Goal: Find specific page/section: Find specific page/section

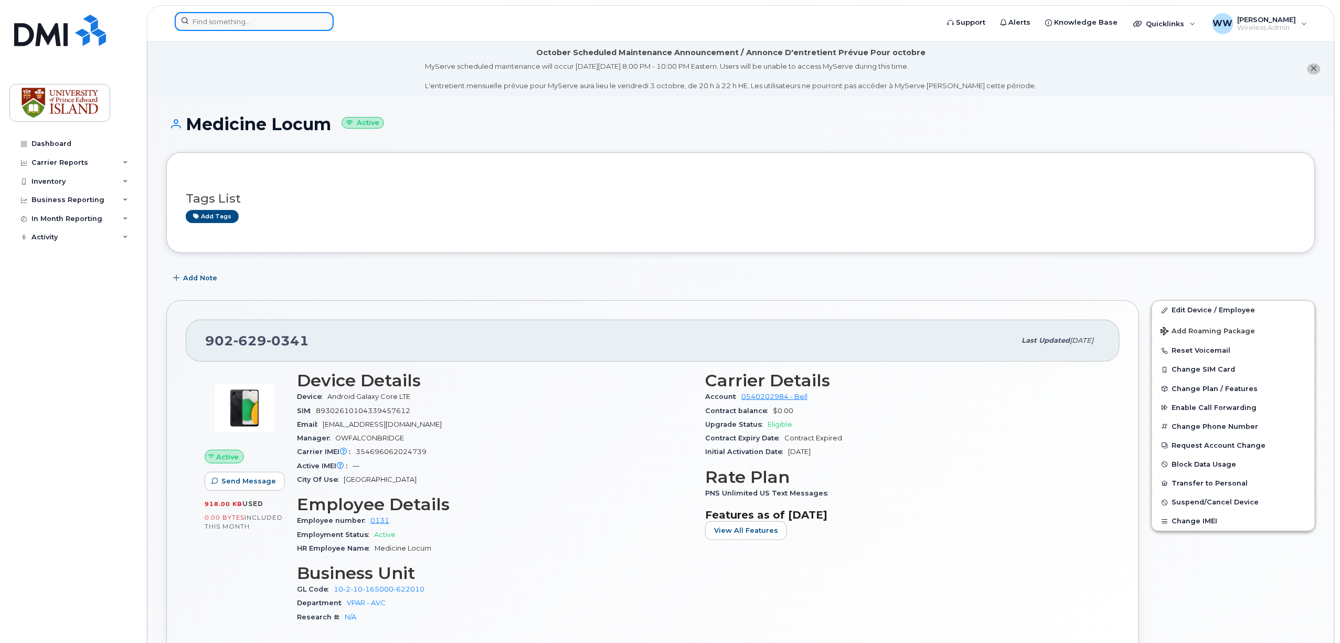
click at [278, 19] on input at bounding box center [254, 21] width 159 height 19
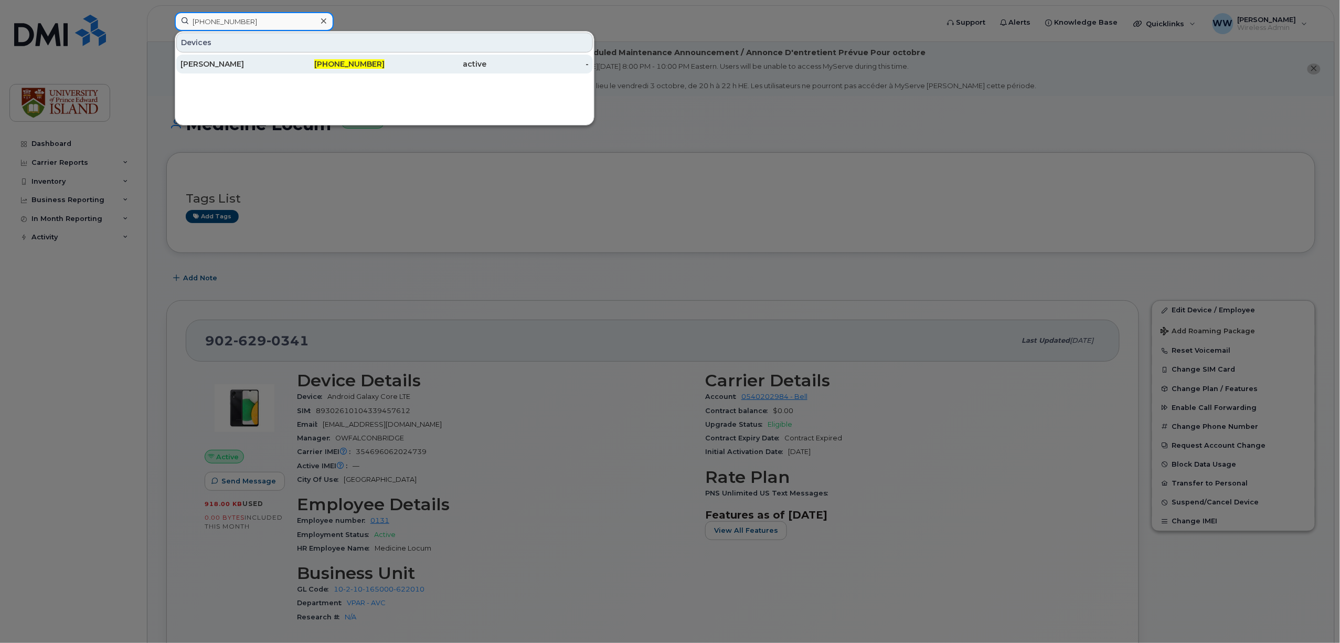
type input "[PHONE_NUMBER]"
click at [217, 70] on div "[PERSON_NAME]" at bounding box center [231, 64] width 102 height 19
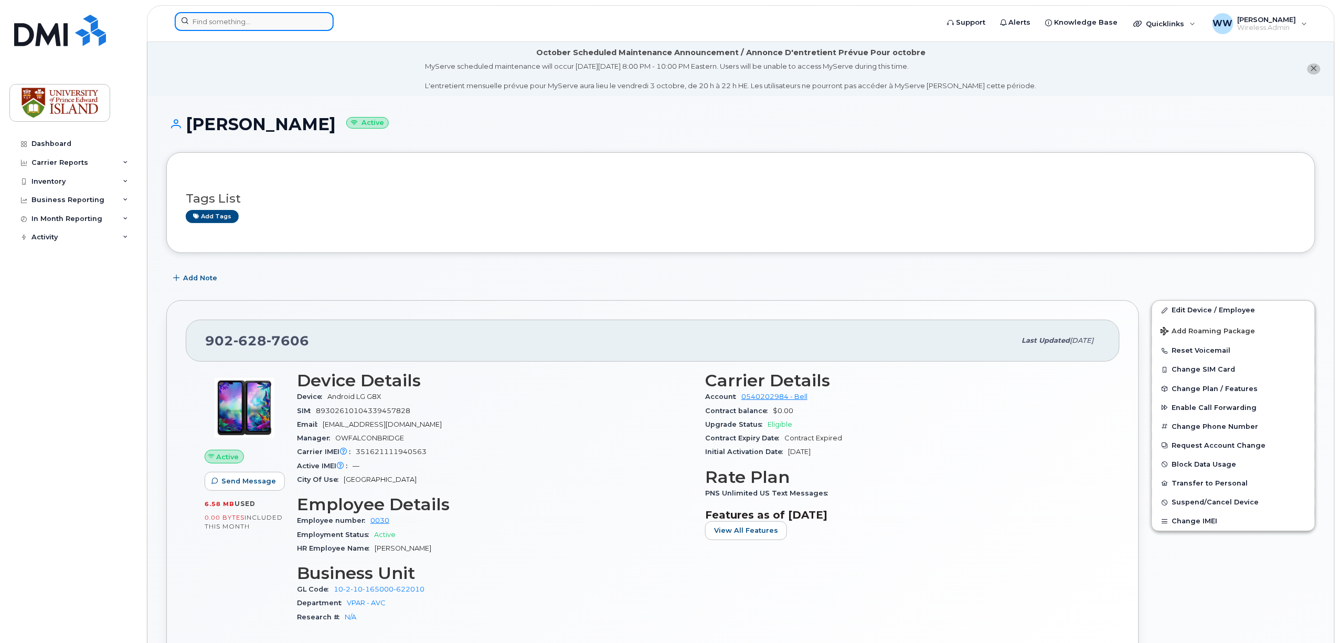
click at [269, 17] on input at bounding box center [254, 21] width 159 height 19
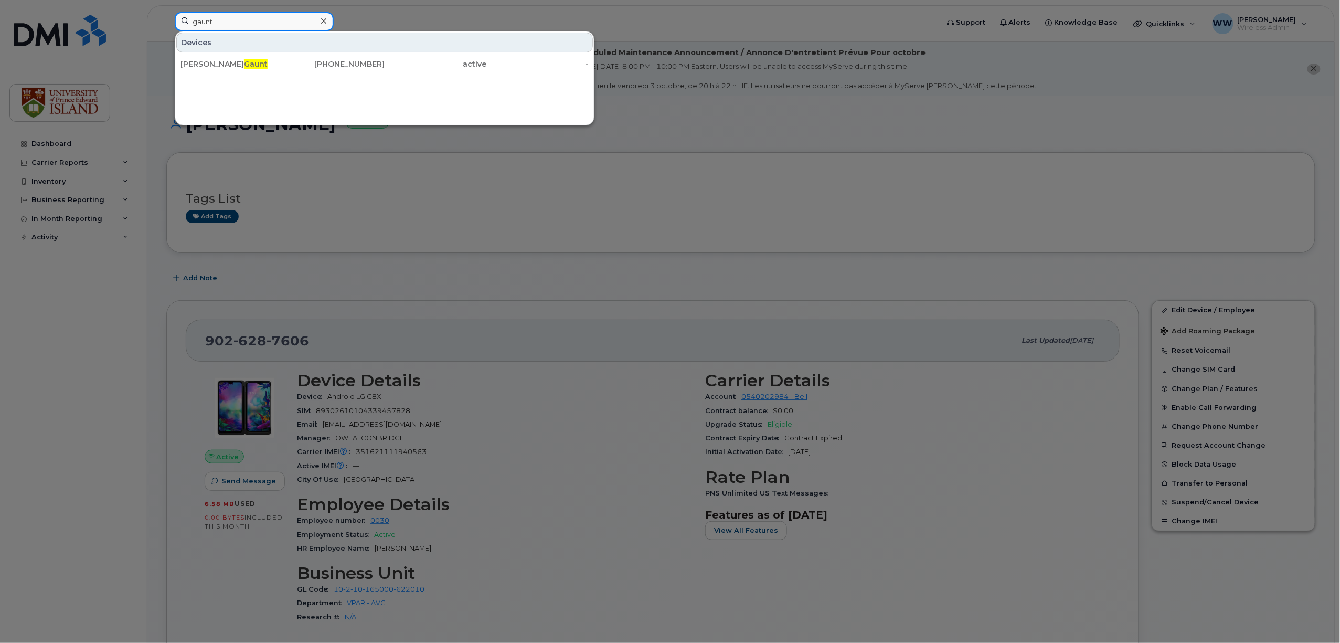
type input "gaunt"
